Goal: Information Seeking & Learning: Learn about a topic

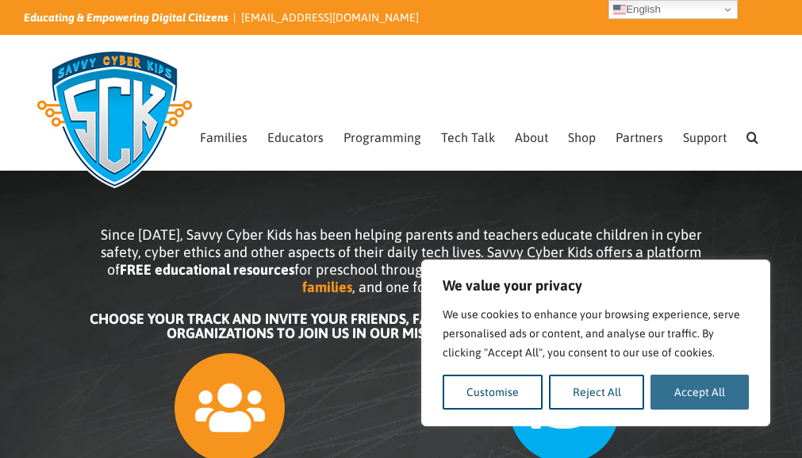
click at [659, 393] on button "Accept All" at bounding box center [699, 391] width 98 height 35
checkbox input "true"
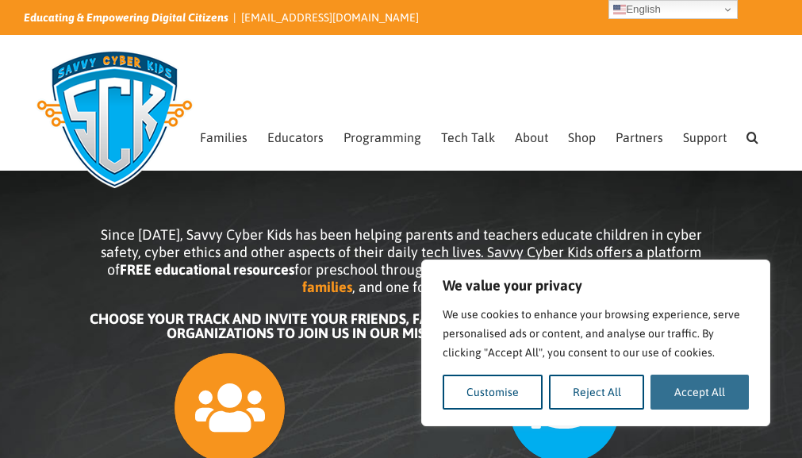
checkbox input "true"
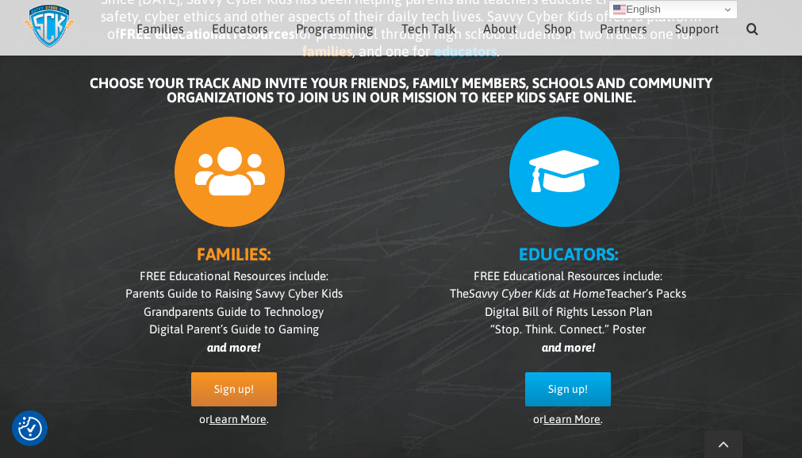
scroll to position [221, 0]
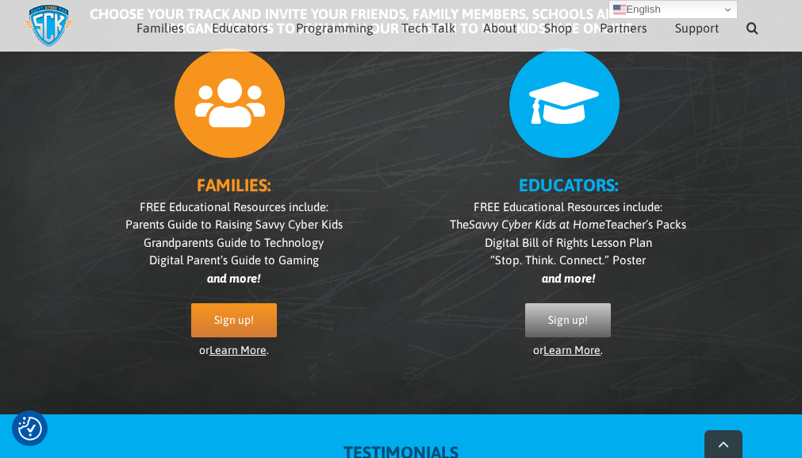
click at [575, 316] on span "Sign up!" at bounding box center [568, 319] width 40 height 13
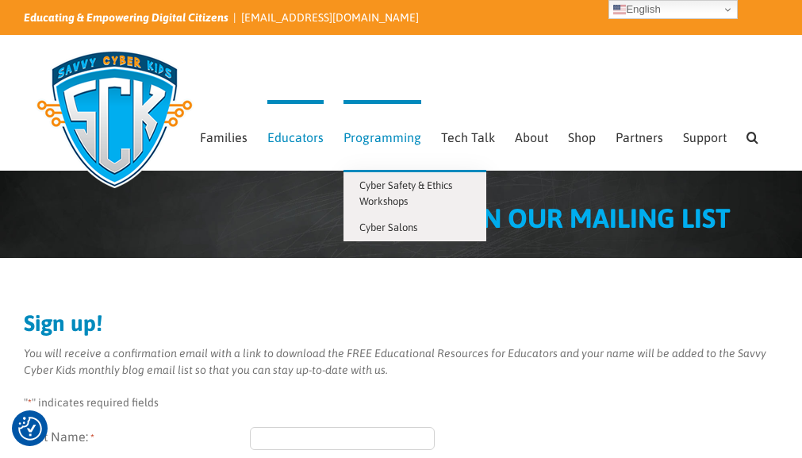
click at [343, 127] on link "Programming" at bounding box center [382, 135] width 78 height 70
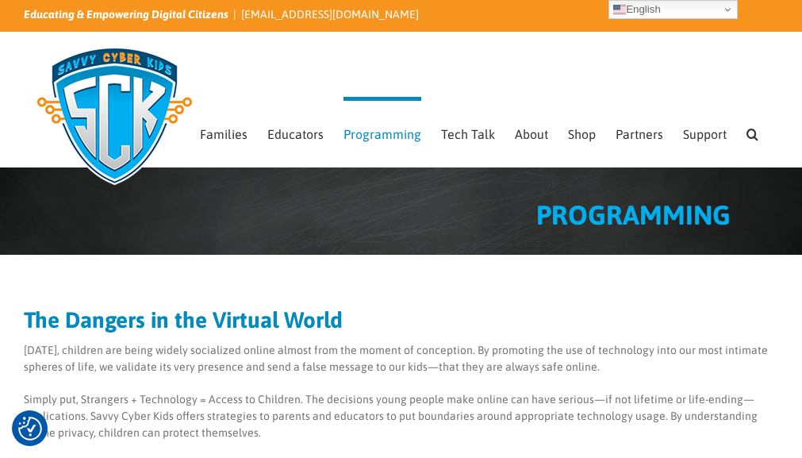
scroll to position [5, 0]
